Goal: Task Accomplishment & Management: Manage account settings

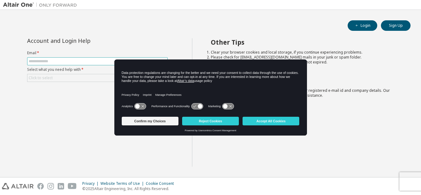
click at [99, 60] on input "text" at bounding box center [97, 61] width 137 height 5
click at [48, 62] on input "text" at bounding box center [97, 61] width 137 height 5
click at [193, 122] on button "Reject Cookies" at bounding box center [210, 121] width 57 height 9
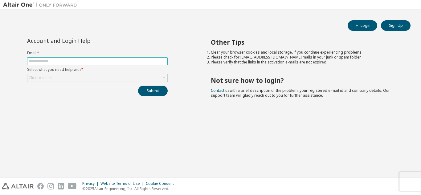
click at [121, 62] on input "text" at bounding box center [97, 61] width 137 height 5
type input "**********"
click at [155, 76] on div "Click to select" at bounding box center [97, 77] width 140 height 7
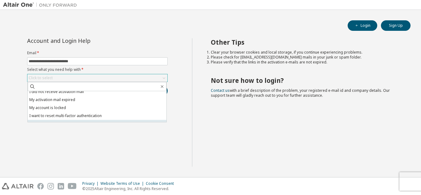
scroll to position [17, 0]
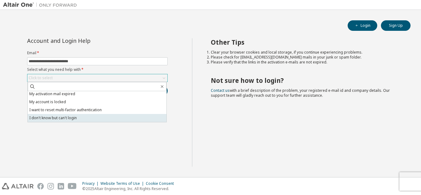
click at [94, 117] on li "I don't know but can't login" at bounding box center [97, 118] width 139 height 8
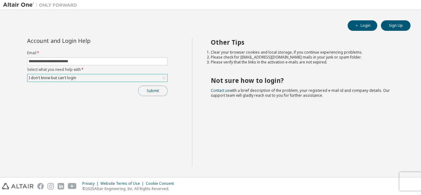
click at [152, 94] on button "Submit" at bounding box center [153, 91] width 30 height 10
click at [154, 88] on button "Submit" at bounding box center [153, 91] width 30 height 10
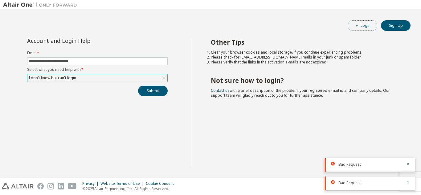
click at [366, 23] on button "Login" at bounding box center [363, 25] width 30 height 10
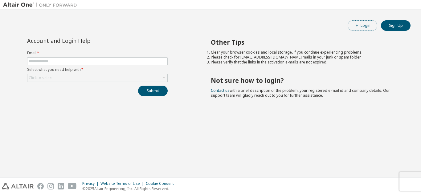
click at [365, 23] on button "Login" at bounding box center [363, 25] width 30 height 10
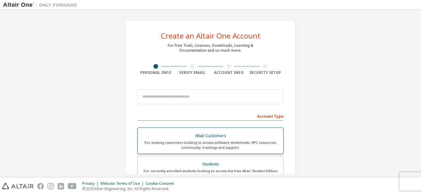
click at [209, 142] on div "For existing customers looking to access software downloads, HPC resources, com…" at bounding box center [210, 145] width 138 height 10
click at [209, 124] on div at bounding box center [210, 124] width 146 height 0
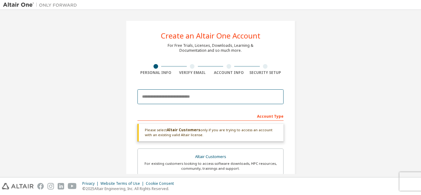
click at [211, 101] on input "email" at bounding box center [210, 96] width 146 height 15
type input "**********"
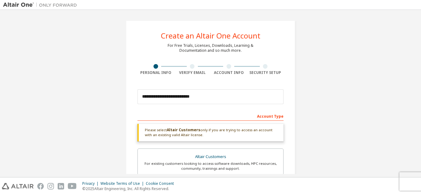
click at [306, 100] on div "**********" at bounding box center [210, 186] width 415 height 347
click at [330, 104] on div "**********" at bounding box center [210, 186] width 415 height 347
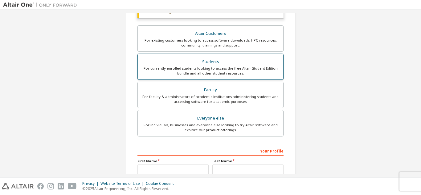
click at [222, 69] on div "For currently enrolled students looking to access the free Altair Student Editi…" at bounding box center [210, 71] width 138 height 10
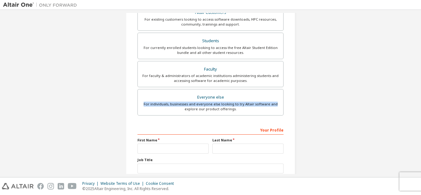
click at [334, 104] on div "**********" at bounding box center [210, 53] width 415 height 326
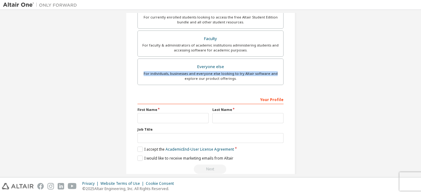
scroll to position [154, 0]
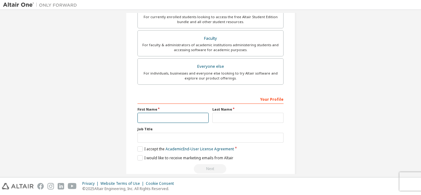
click at [164, 115] on input "text" at bounding box center [172, 118] width 71 height 10
type input "******"
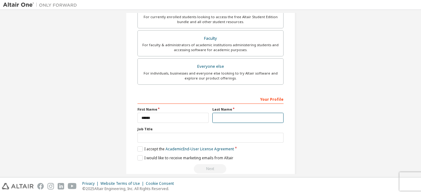
click at [226, 115] on input "text" at bounding box center [247, 118] width 71 height 10
type input "*******"
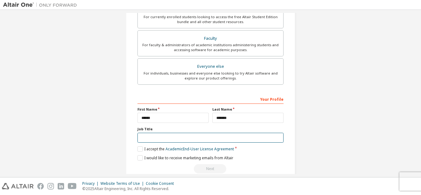
click at [231, 140] on input "text" at bounding box center [210, 138] width 146 height 10
type input "*******"
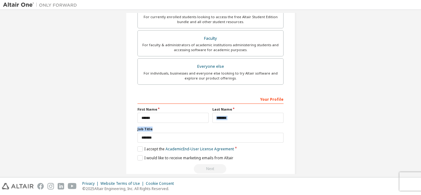
click at [328, 123] on div "**********" at bounding box center [210, 22] width 415 height 326
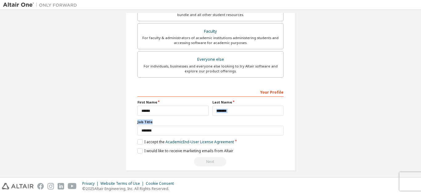
scroll to position [165, 0]
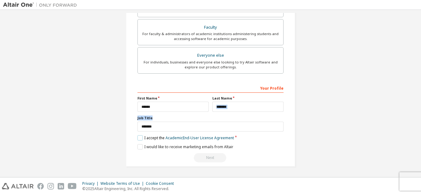
click at [139, 138] on label "I accept the Academic End-User License Agreement" at bounding box center [185, 137] width 96 height 5
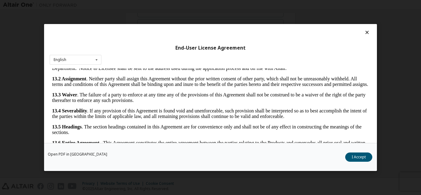
scroll to position [20, 0]
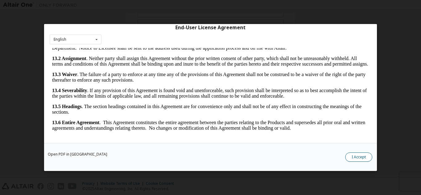
click at [355, 155] on button "I Accept" at bounding box center [358, 157] width 27 height 9
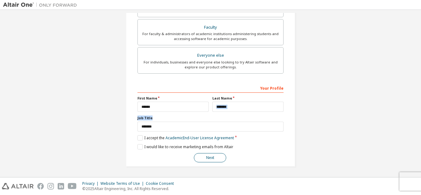
click at [211, 160] on button "Next" at bounding box center [210, 157] width 32 height 9
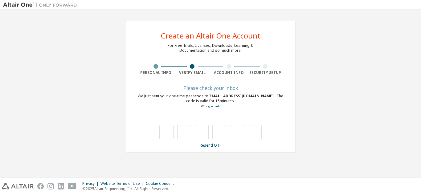
scroll to position [0, 0]
type input "*"
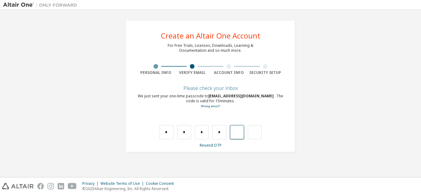
type input "*"
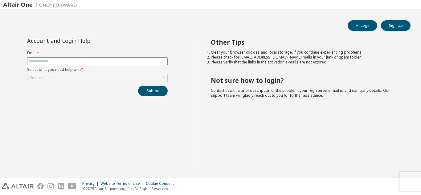
click at [156, 61] on input "text" at bounding box center [97, 61] width 137 height 5
type input "**********"
click at [116, 76] on div "Click to select" at bounding box center [97, 77] width 140 height 7
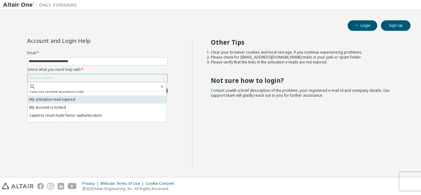
scroll to position [17, 0]
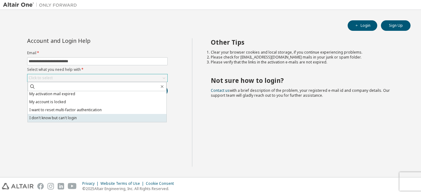
click at [81, 117] on li "I don't know but can't login" at bounding box center [97, 118] width 139 height 8
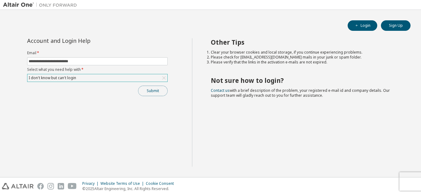
click at [146, 94] on button "Submit" at bounding box center [153, 91] width 30 height 10
click at [362, 30] on button "Login" at bounding box center [363, 25] width 30 height 10
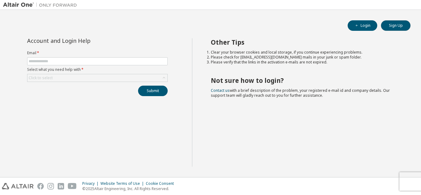
click at [392, 20] on div "Login Sign Up Account and Login Help Email * Select what you need help with * C…" at bounding box center [210, 93] width 415 height 161
click at [394, 23] on button "Sign Up" at bounding box center [396, 25] width 30 height 10
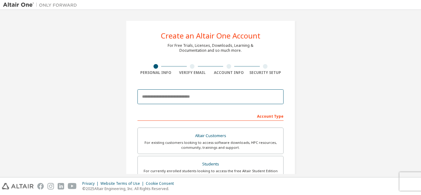
click at [215, 99] on input "email" at bounding box center [210, 96] width 146 height 15
type input "**********"
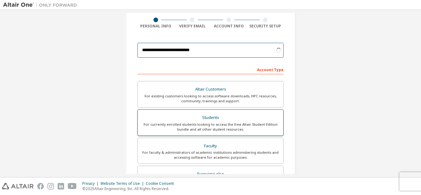
scroll to position [92, 0]
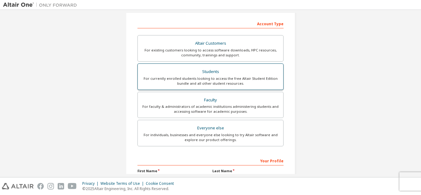
click at [219, 85] on div "For currently enrolled students looking to access the free Altair Student Editi…" at bounding box center [210, 81] width 138 height 10
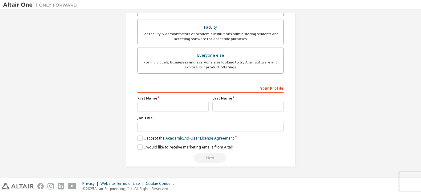
scroll to position [185, 0]
click at [189, 106] on input "text" at bounding box center [172, 106] width 71 height 10
click at [224, 109] on input "text" at bounding box center [247, 106] width 71 height 10
type input "******"
click at [233, 106] on input "text" at bounding box center [247, 106] width 71 height 10
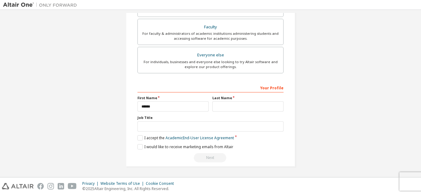
type input "*******"
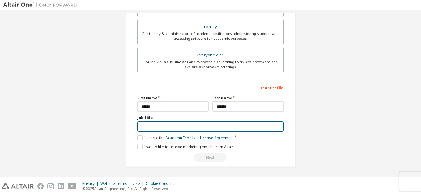
click at [208, 128] on input "text" at bounding box center [210, 126] width 146 height 10
type input "*******"
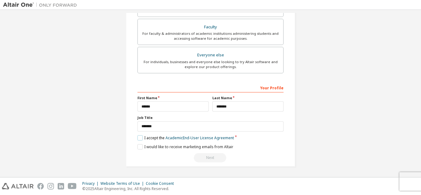
click at [137, 135] on label "I accept the Academic End-User License Agreement" at bounding box center [185, 137] width 96 height 5
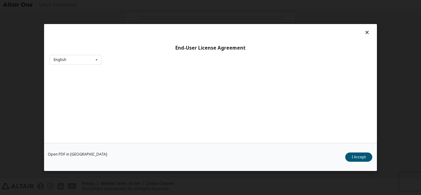
click at [362, 154] on button "I Accept" at bounding box center [358, 157] width 27 height 9
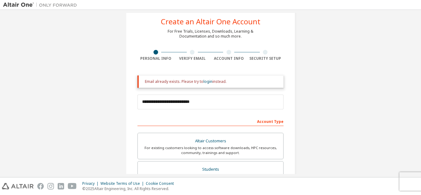
scroll to position [0, 0]
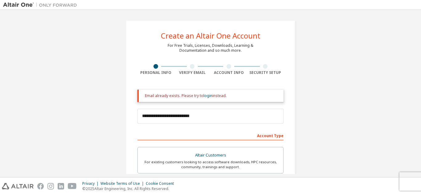
click at [206, 99] on div "Email already exists. Please try to login instead." at bounding box center [210, 96] width 146 height 12
click at [205, 96] on link "login" at bounding box center [207, 95] width 9 height 5
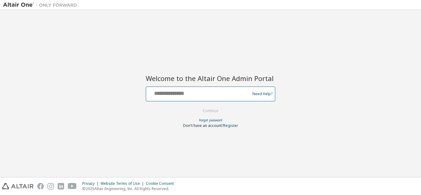
click at [202, 89] on input "text" at bounding box center [199, 92] width 101 height 9
type input "**********"
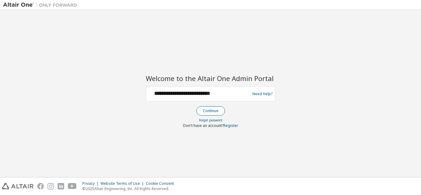
click at [212, 114] on button "Continue" at bounding box center [210, 110] width 29 height 9
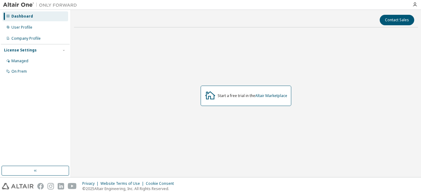
click at [38, 49] on div "License Settings" at bounding box center [35, 50] width 63 height 6
click at [39, 50] on div "License Settings" at bounding box center [35, 50] width 63 height 6
click at [34, 26] on div "User Profile" at bounding box center [35, 28] width 66 height 10
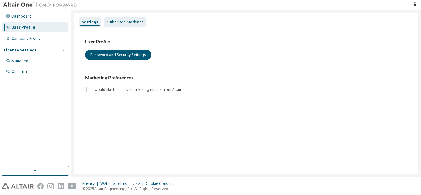
click at [124, 21] on div "Authorized Machines" at bounding box center [124, 22] width 37 height 5
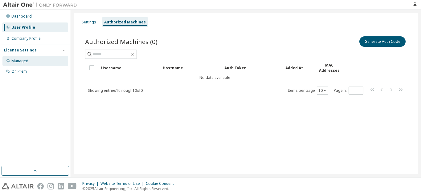
click at [36, 59] on div "Managed" at bounding box center [35, 61] width 66 height 10
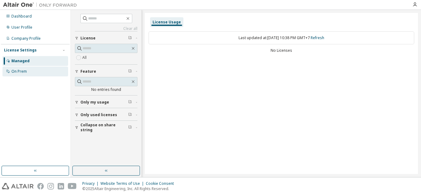
click at [39, 70] on div "On Prem" at bounding box center [35, 72] width 66 height 10
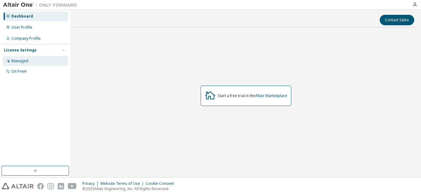
click at [24, 60] on div "Managed" at bounding box center [19, 61] width 17 height 5
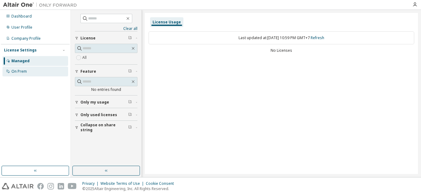
click at [37, 69] on div "On Prem" at bounding box center [35, 72] width 66 height 10
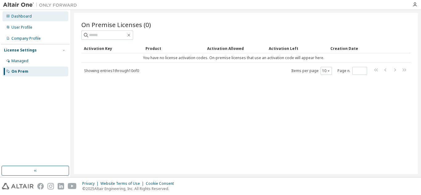
click at [29, 18] on div "Dashboard" at bounding box center [21, 16] width 20 height 5
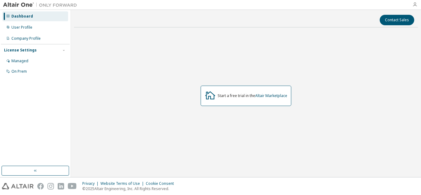
click at [414, 6] on icon "button" at bounding box center [414, 4] width 5 height 5
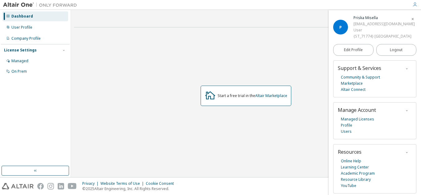
click at [339, 25] on span "P" at bounding box center [340, 27] width 2 height 5
click at [412, 16] on span "button" at bounding box center [413, 19] width 6 height 10
